Goal: Information Seeking & Learning: Learn about a topic

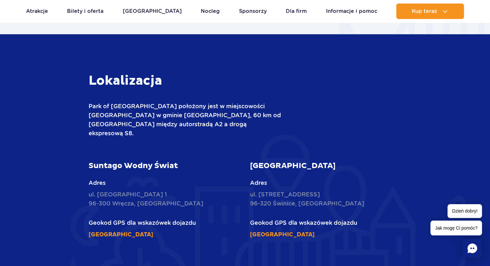
scroll to position [837, 0]
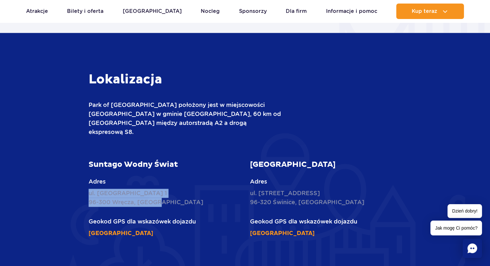
drag, startPoint x: 89, startPoint y: 185, endPoint x: 158, endPoint y: 193, distance: 70.0
click at [158, 193] on p "ul. Nowy Świat 1 96-300 Wręcza, Polska" at bounding box center [165, 198] width 152 height 18
copy p "ul. Nowy Świat 1 96-300 Wręcza, Polska"
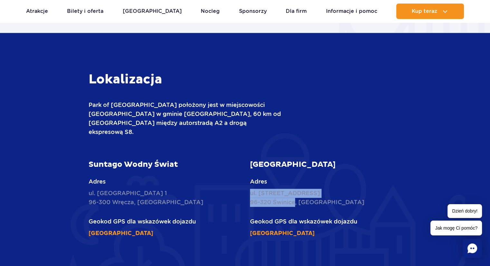
drag, startPoint x: 251, startPoint y: 184, endPoint x: 294, endPoint y: 197, distance: 45.4
click at [294, 197] on p "ul. Żukowska 57 96-320 Świnice, Polska" at bounding box center [326, 198] width 152 height 18
copy p "ul. Żukowska 57 96-320 Świnice"
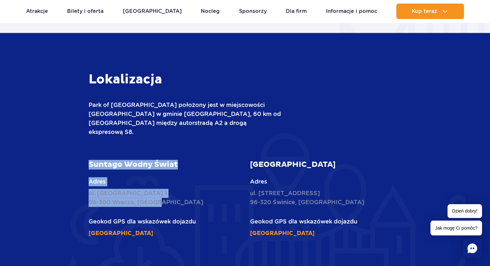
drag, startPoint x: 90, startPoint y: 156, endPoint x: 167, endPoint y: 196, distance: 87.7
click at [167, 196] on article "Suntago Wodny Świat Adres ul. Nowy Świat 1 96-300 Wręcza, Polska Geokod GPS dla…" at bounding box center [165, 199] width 152 height 78
copy article "Suntago Wodny Świat Adres ul. Nowy Świat 1 96-300 Wręcza, Polska"
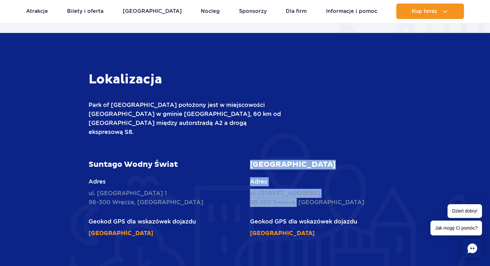
drag, startPoint x: 250, startPoint y: 156, endPoint x: 296, endPoint y: 193, distance: 58.4
click at [296, 193] on article "Suntago Village Adres ul. Żukowska 57 96-320 Świnice, Polska Geokod GPS dla wsk…" at bounding box center [326, 199] width 152 height 78
copy article "Suntago Village Adres ul. Żukowska 57 96-320 Świnice,"
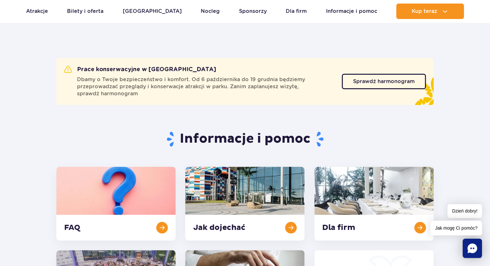
scroll to position [0, 0]
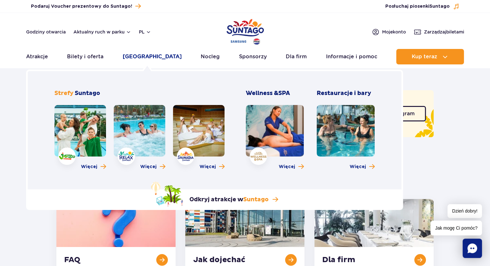
click at [148, 58] on link "[GEOGRAPHIC_DATA]" at bounding box center [152, 56] width 59 height 15
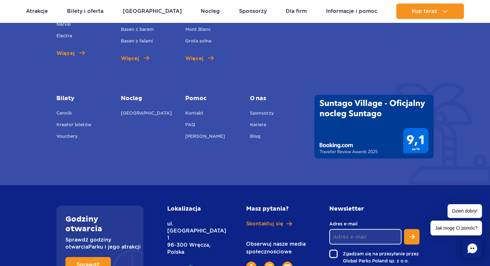
scroll to position [483, 0]
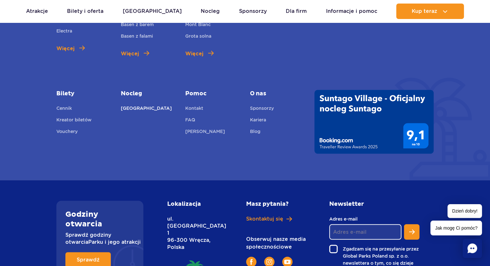
click at [139, 108] on link "[GEOGRAPHIC_DATA]" at bounding box center [146, 109] width 51 height 9
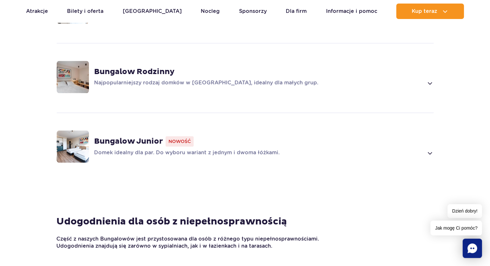
scroll to position [547, 0]
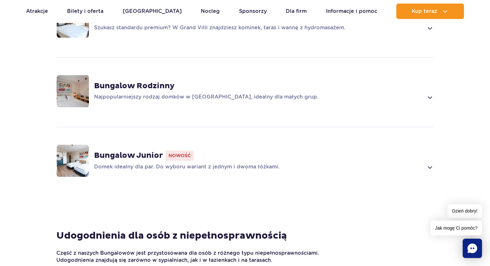
click at [429, 94] on span at bounding box center [429, 97] width 7 height 8
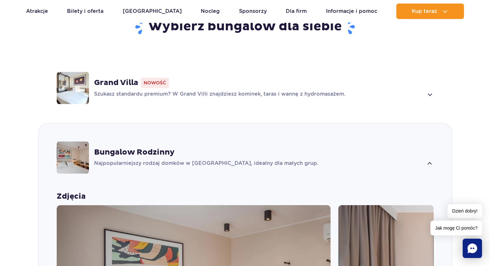
scroll to position [445, 0]
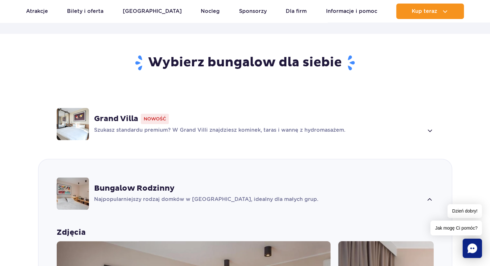
click at [430, 128] on span at bounding box center [429, 131] width 7 height 8
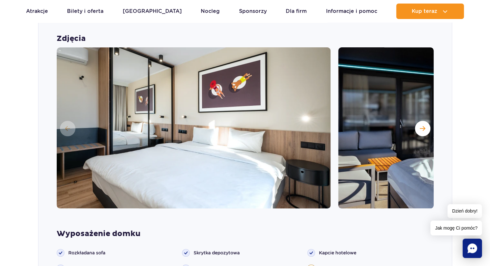
scroll to position [472, 0]
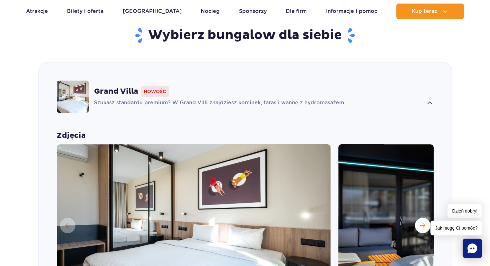
click at [429, 101] on span at bounding box center [429, 103] width 7 height 8
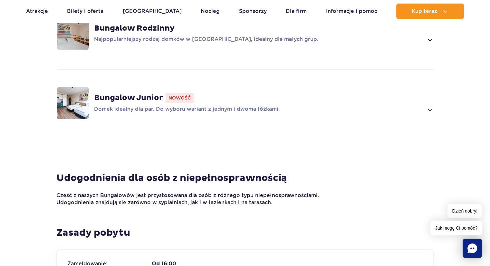
scroll to position [612, 0]
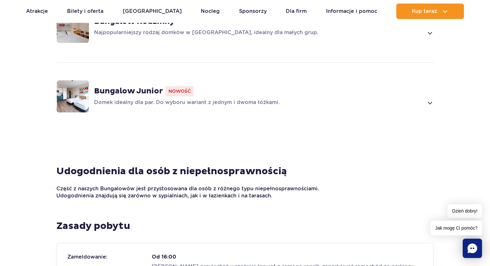
click at [430, 102] on span at bounding box center [429, 103] width 7 height 8
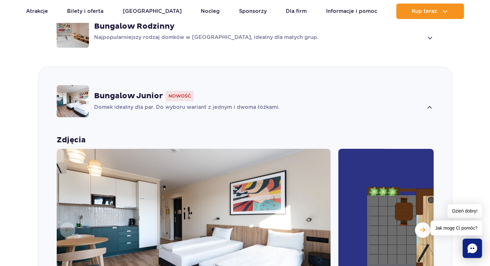
scroll to position [579, 0]
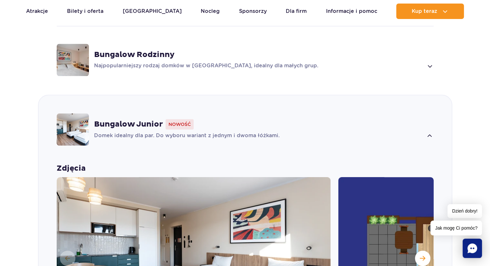
click at [432, 66] on span at bounding box center [429, 66] width 7 height 8
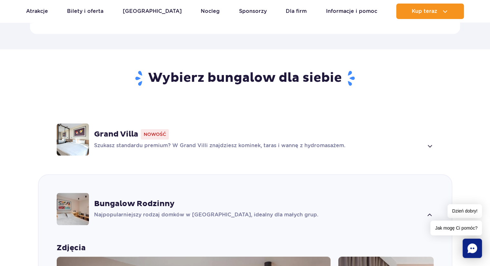
scroll to position [413, 0]
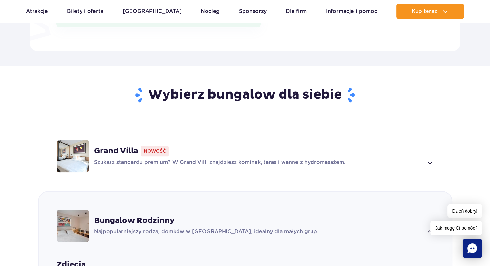
click at [429, 161] on span at bounding box center [429, 163] width 7 height 8
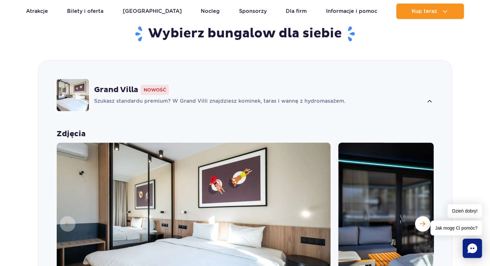
scroll to position [454, 0]
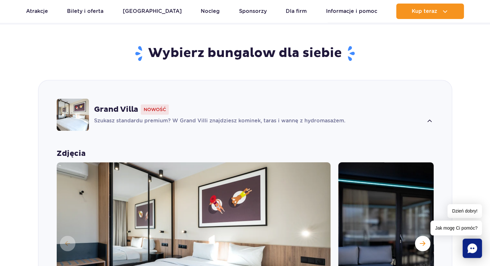
click at [430, 120] on span at bounding box center [429, 121] width 7 height 8
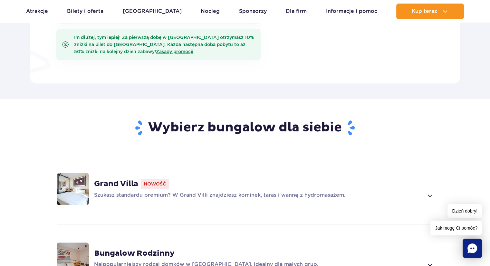
scroll to position [390, 0]
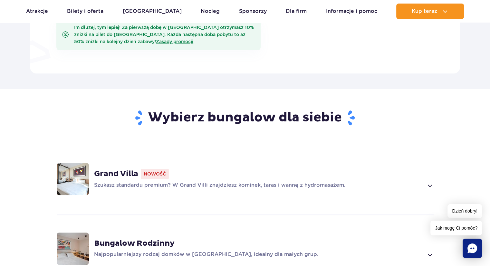
click at [429, 185] on span at bounding box center [429, 186] width 7 height 8
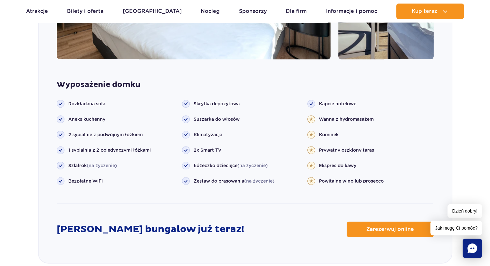
scroll to position [730, 0]
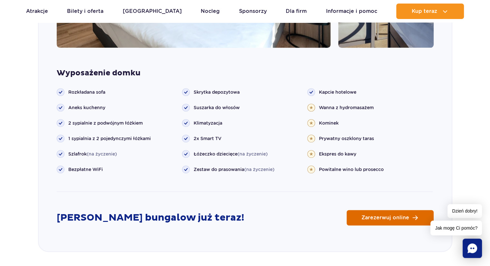
click at [385, 216] on span "Zarezerwuj online" at bounding box center [385, 217] width 48 height 5
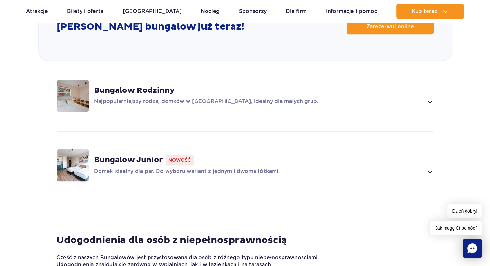
scroll to position [923, 0]
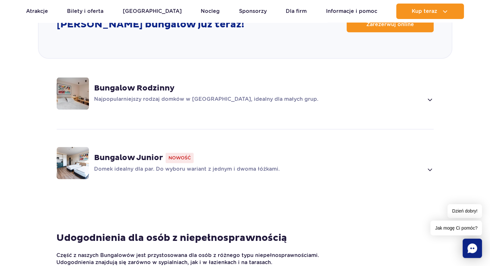
click at [430, 98] on span at bounding box center [429, 100] width 7 height 8
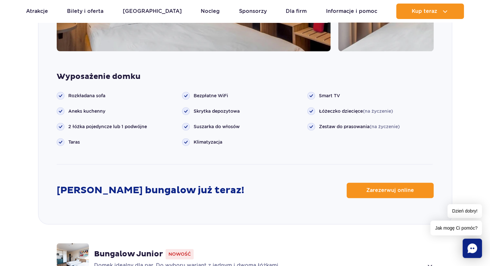
scroll to position [799, 0]
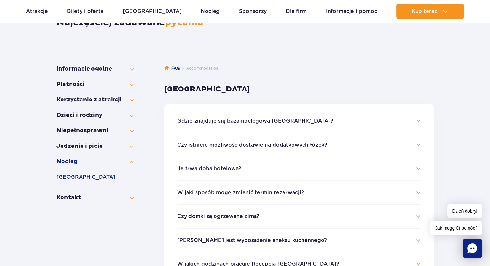
scroll to position [32, 0]
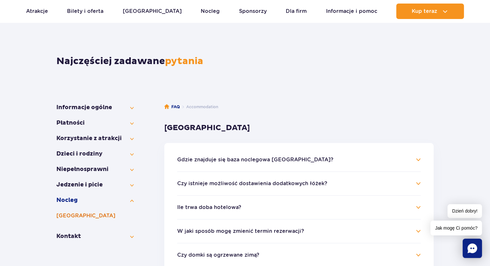
click at [64, 216] on button "[GEOGRAPHIC_DATA]" at bounding box center [94, 216] width 77 height 8
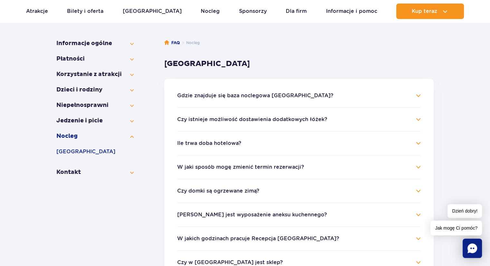
scroll to position [97, 0]
click at [420, 96] on h4 "Gdzie znajduje się baza noclegowa Suntago Village?" at bounding box center [298, 95] width 243 height 8
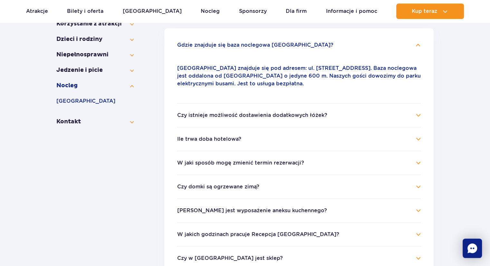
scroll to position [161, 0]
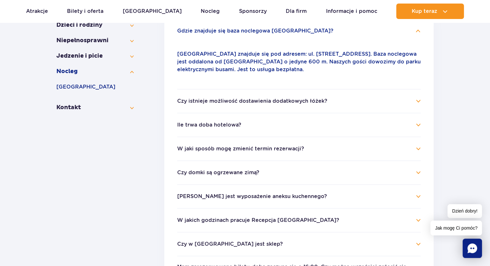
click at [417, 101] on h4 "Czy istnieje możliwość dostawienia dodatkowych łóżek?" at bounding box center [298, 101] width 243 height 8
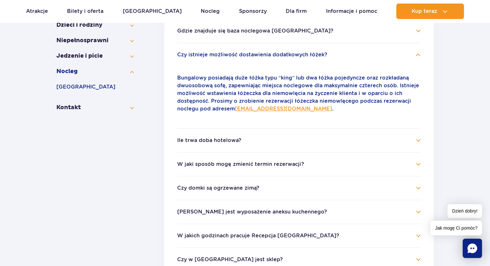
click at [418, 140] on h4 "Ile trwa doba hotelowa?" at bounding box center [298, 141] width 243 height 8
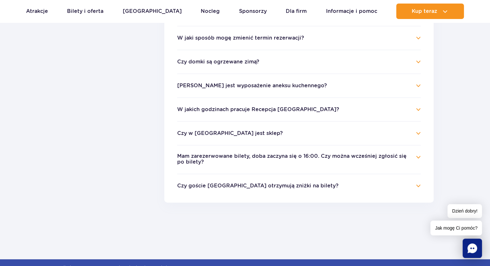
scroll to position [290, 0]
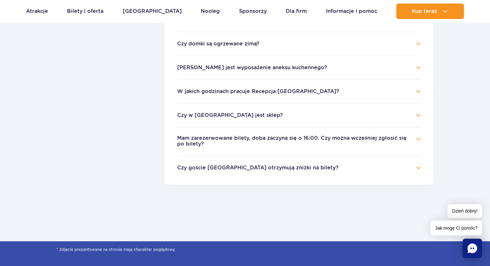
click at [419, 138] on h4 "Mam zarezerwowane bilety, doba zaczyna się o 16:00. Czy można wcześniej zgłosić…" at bounding box center [298, 141] width 243 height 13
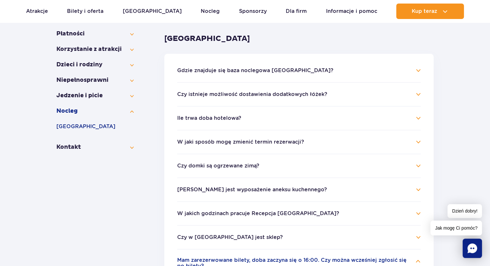
scroll to position [129, 0]
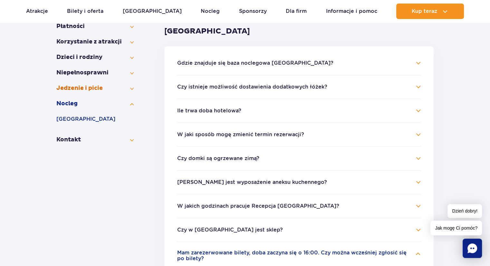
click at [132, 89] on button "Jedzenie i picie" at bounding box center [94, 88] width 77 height 8
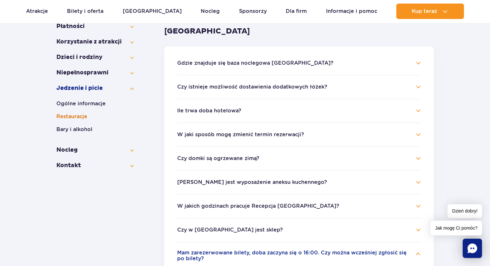
click at [87, 117] on button "Restauracje" at bounding box center [94, 117] width 77 height 8
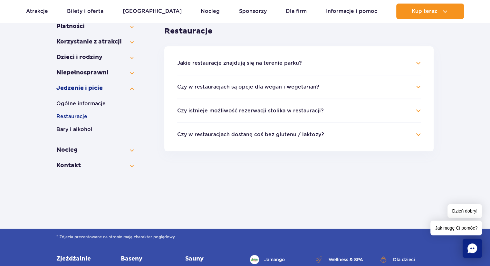
click at [417, 63] on h4 "Jakie restauracje znajdują się na terenie parku?" at bounding box center [298, 63] width 243 height 8
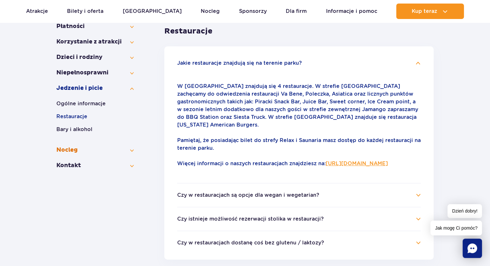
click at [73, 150] on button "Nocleg" at bounding box center [94, 150] width 77 height 8
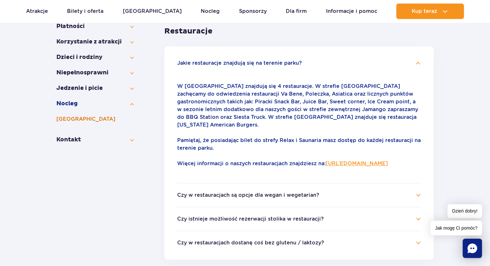
click at [67, 118] on button "[GEOGRAPHIC_DATA]" at bounding box center [94, 119] width 77 height 8
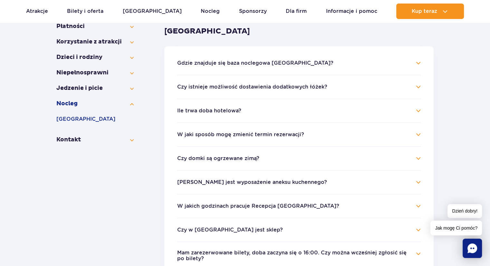
click at [417, 157] on h4 "Czy domki są ogrzewane zimą?" at bounding box center [298, 159] width 243 height 8
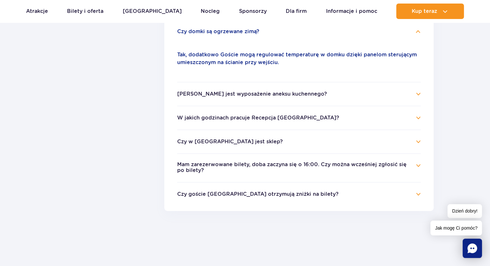
scroll to position [258, 0]
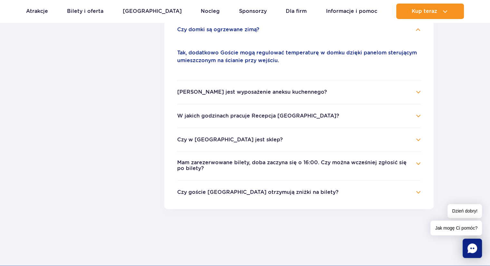
click at [418, 164] on h4 "Mam zarezerwowane bilety, doba zaczyna się o 16:00. Czy można wcześniej zgłosić…" at bounding box center [298, 166] width 243 height 13
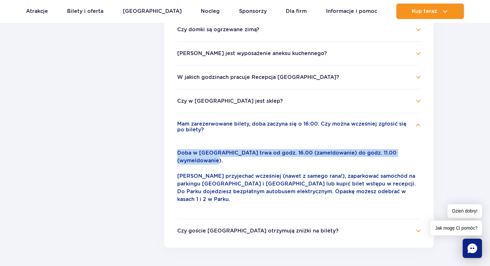
drag, startPoint x: 178, startPoint y: 152, endPoint x: 222, endPoint y: 159, distance: 44.1
click at [222, 159] on p "Doba w Suntago Village trwa od godz. 16.00 (zameldowanie) do godz. 11.00 (wymel…" at bounding box center [298, 156] width 243 height 15
copy p "Doba w Suntago Village trwa od godz. 16.00 (zameldowanie) do godz. 11.00 (wymel…"
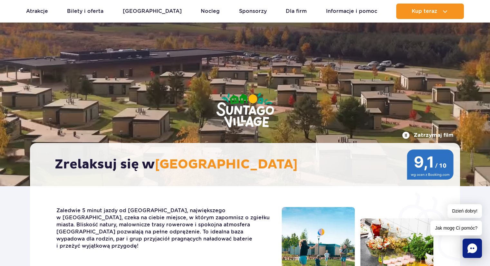
scroll to position [799, 0]
